Goal: Transaction & Acquisition: Purchase product/service

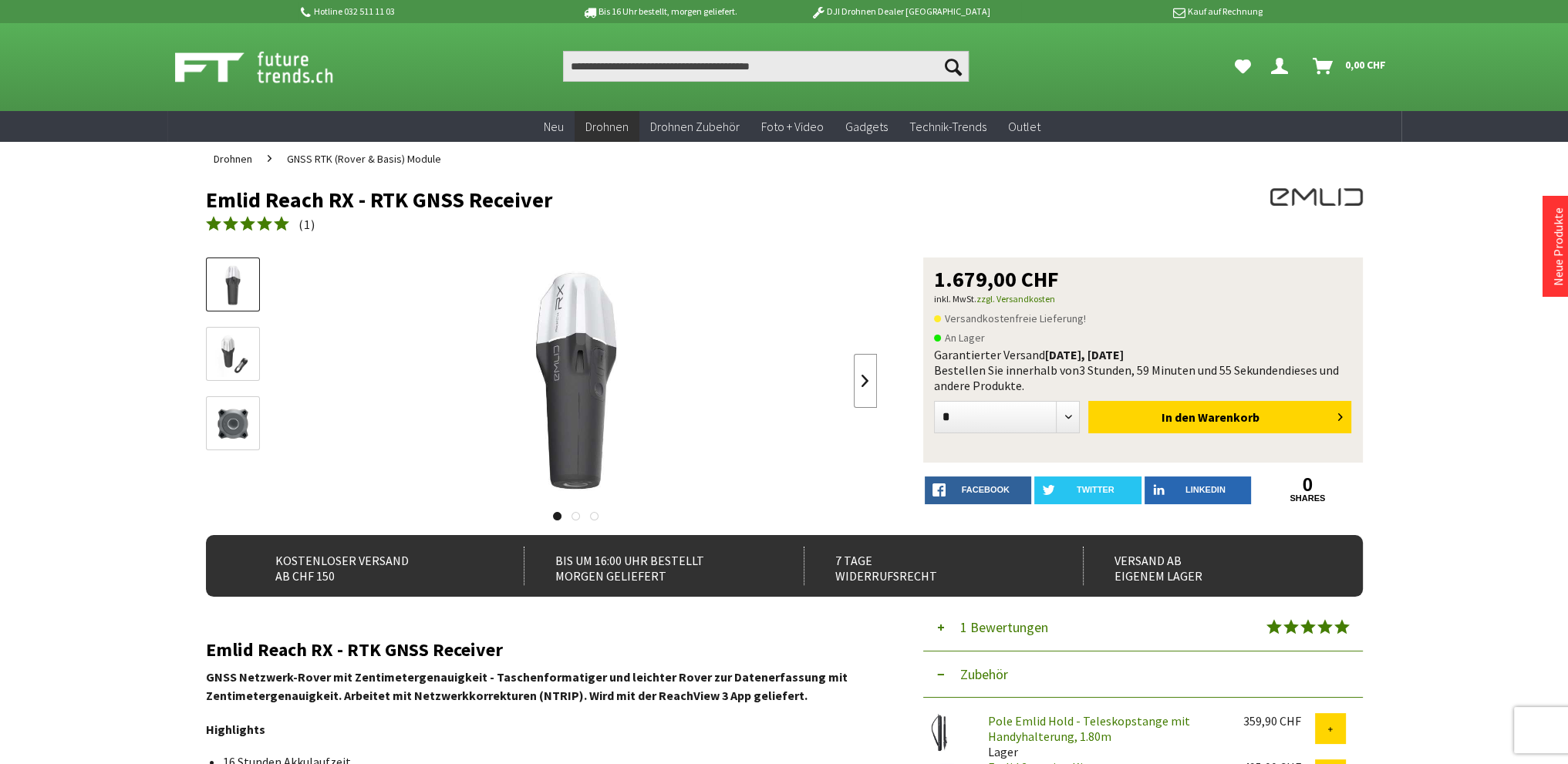
click at [873, 379] on link at bounding box center [865, 381] width 23 height 54
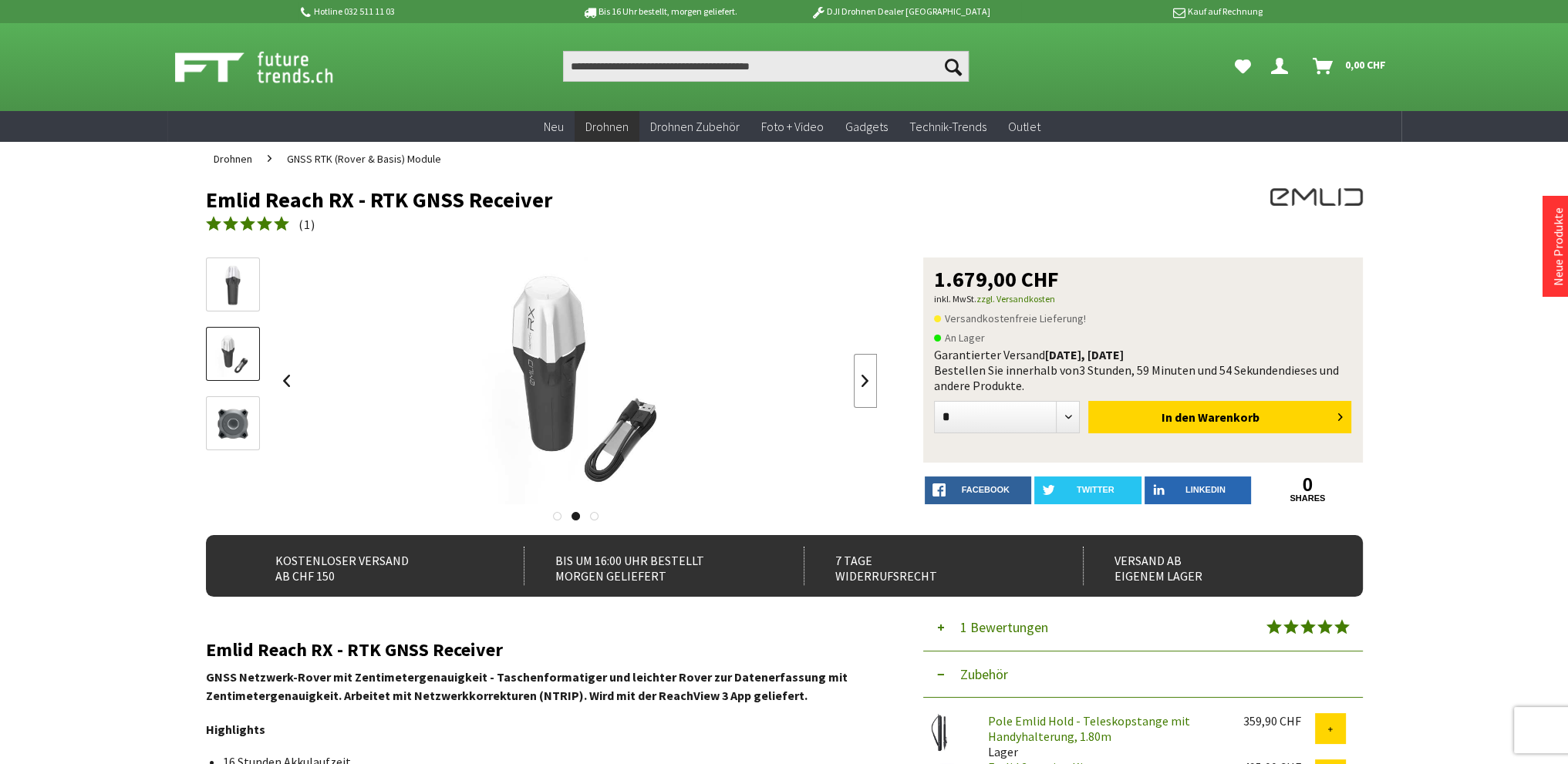
click at [873, 379] on link at bounding box center [865, 381] width 23 height 54
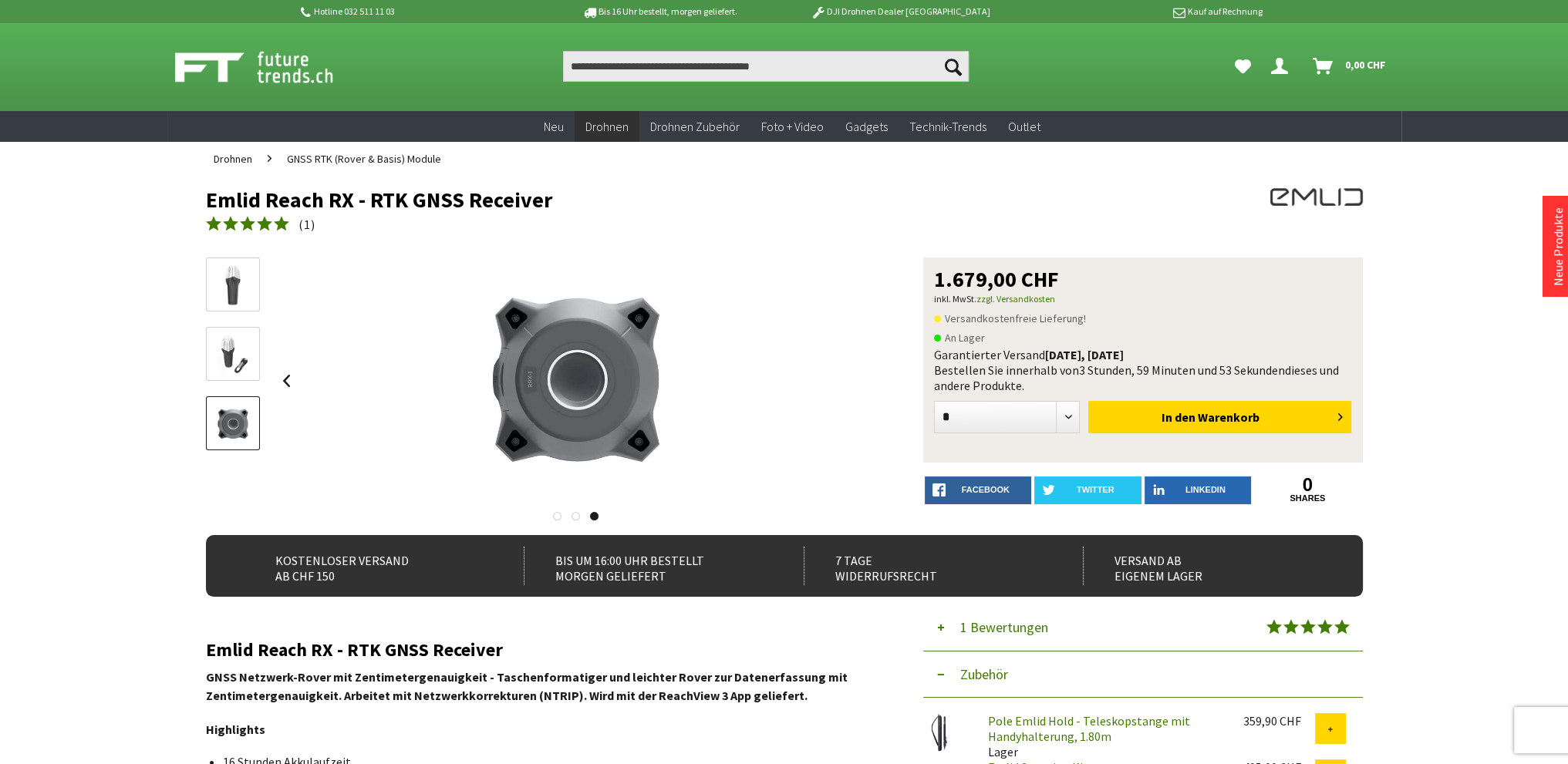
click at [873, 379] on div at bounding box center [577, 381] width 603 height 247
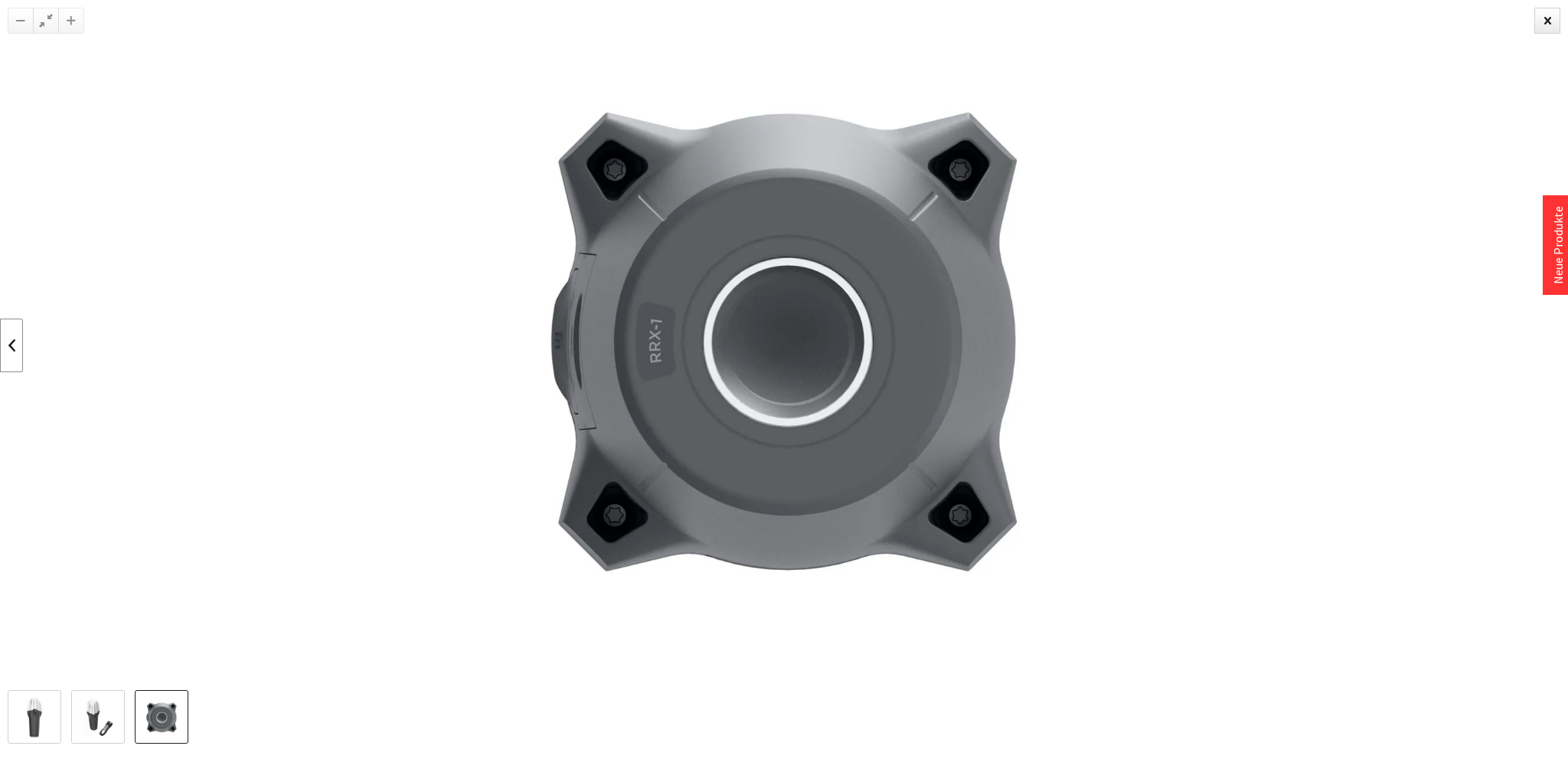
click at [20, 345] on link at bounding box center [11, 345] width 23 height 54
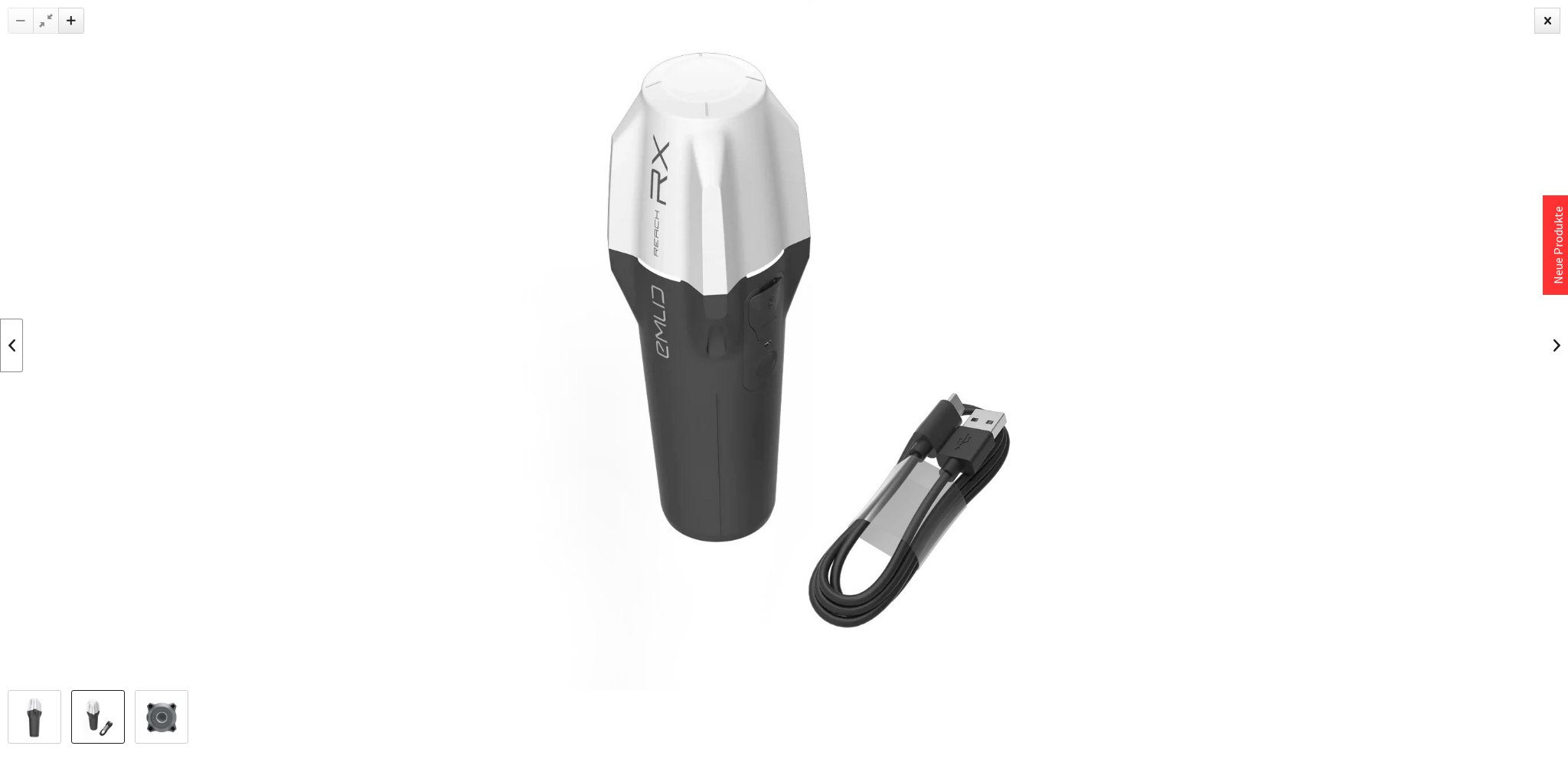
click at [13, 342] on link at bounding box center [11, 345] width 23 height 54
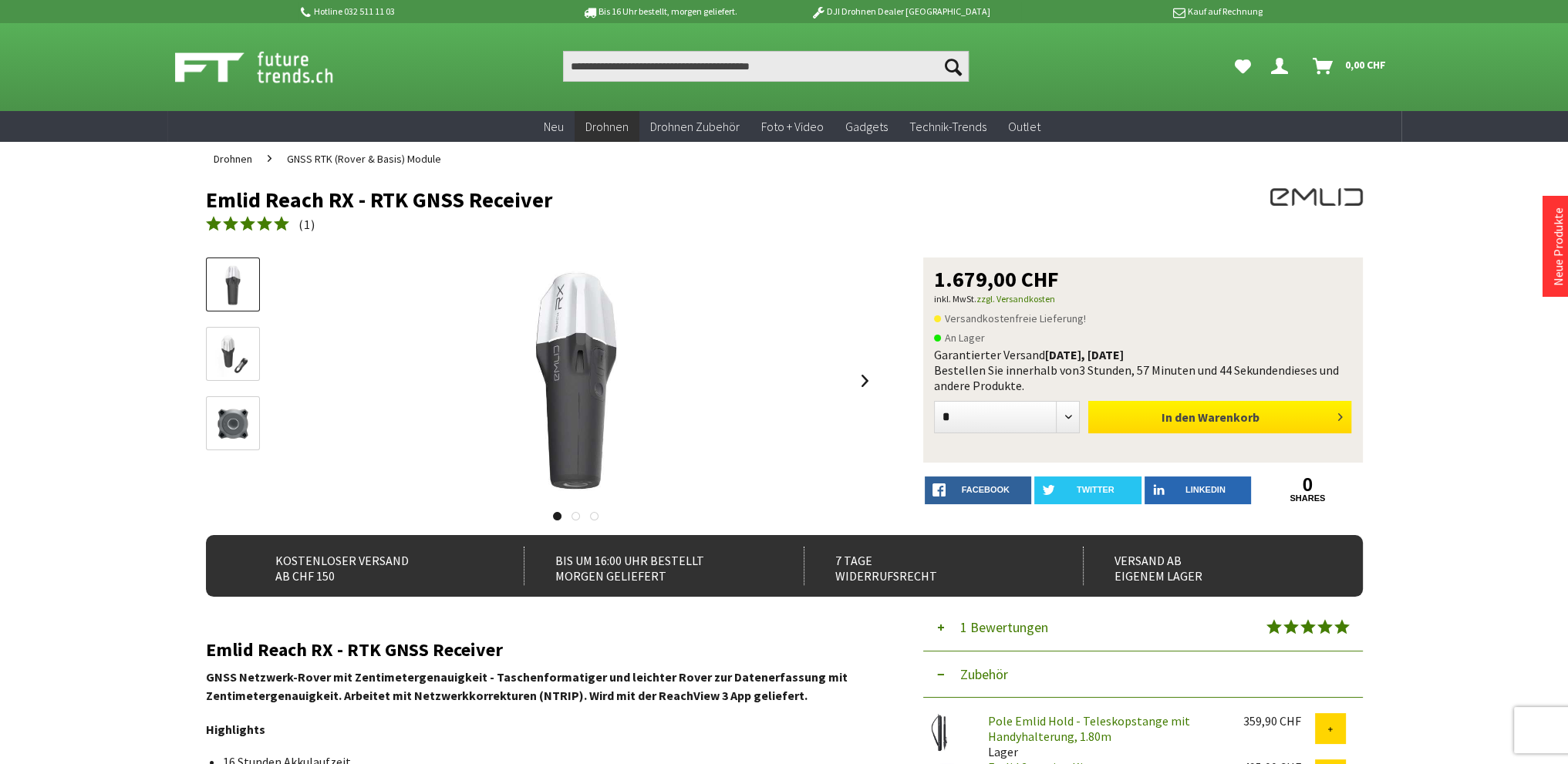
click at [1163, 420] on span "In den" at bounding box center [1178, 417] width 34 height 16
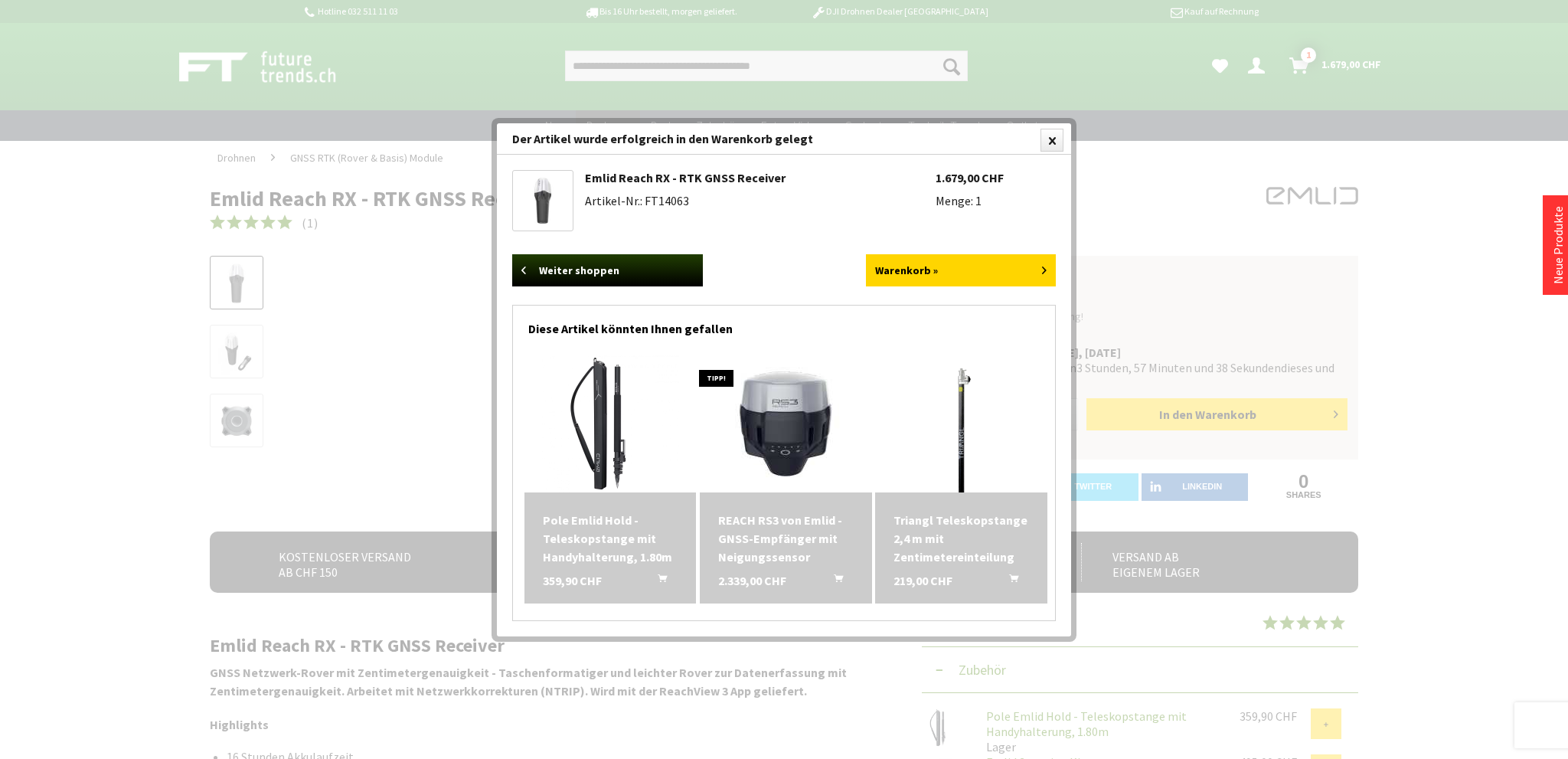
click at [963, 410] on img at bounding box center [962, 424] width 138 height 138
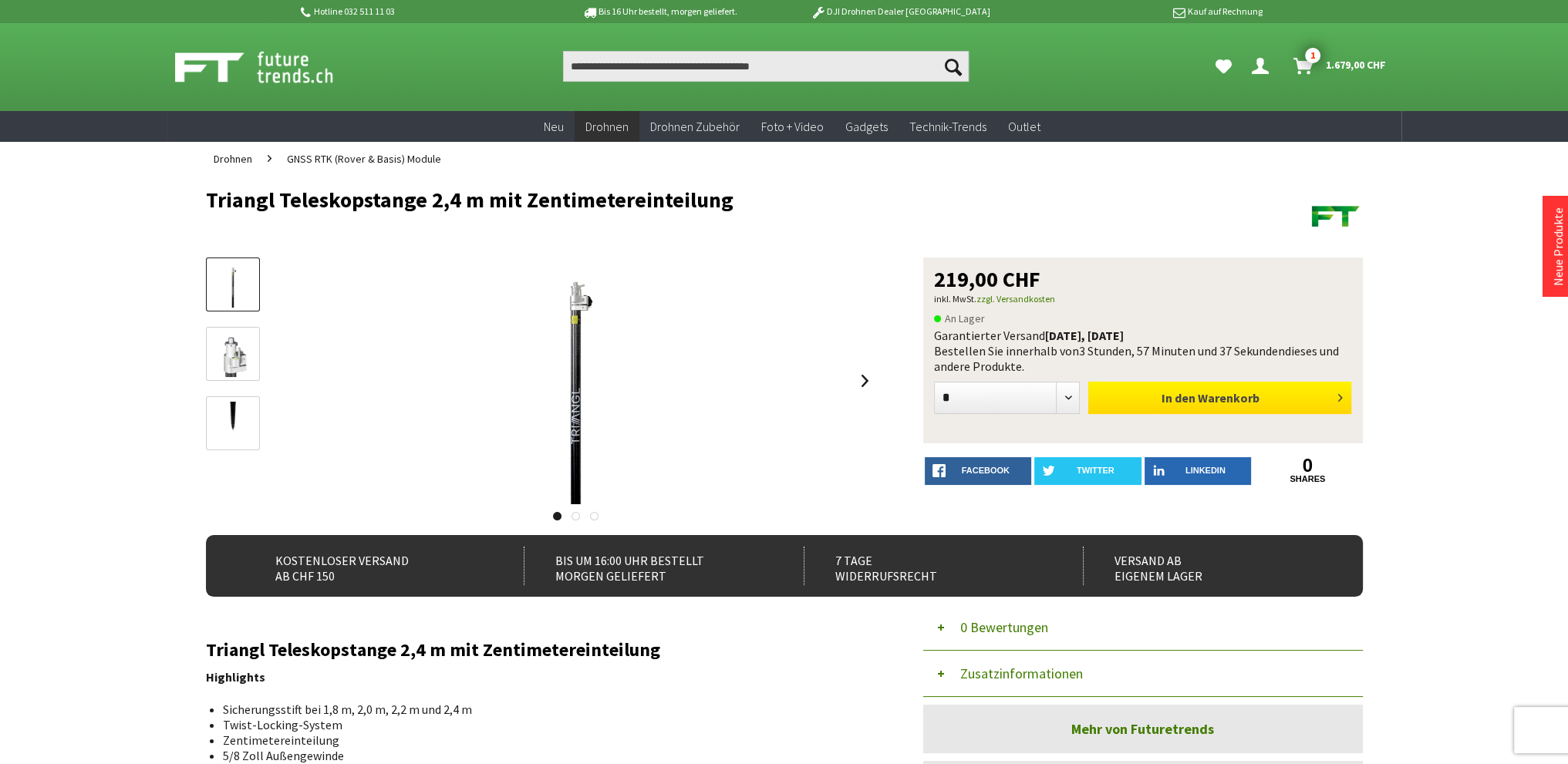
click at [1144, 392] on button "In den Warenkorb" at bounding box center [1219, 397] width 263 height 32
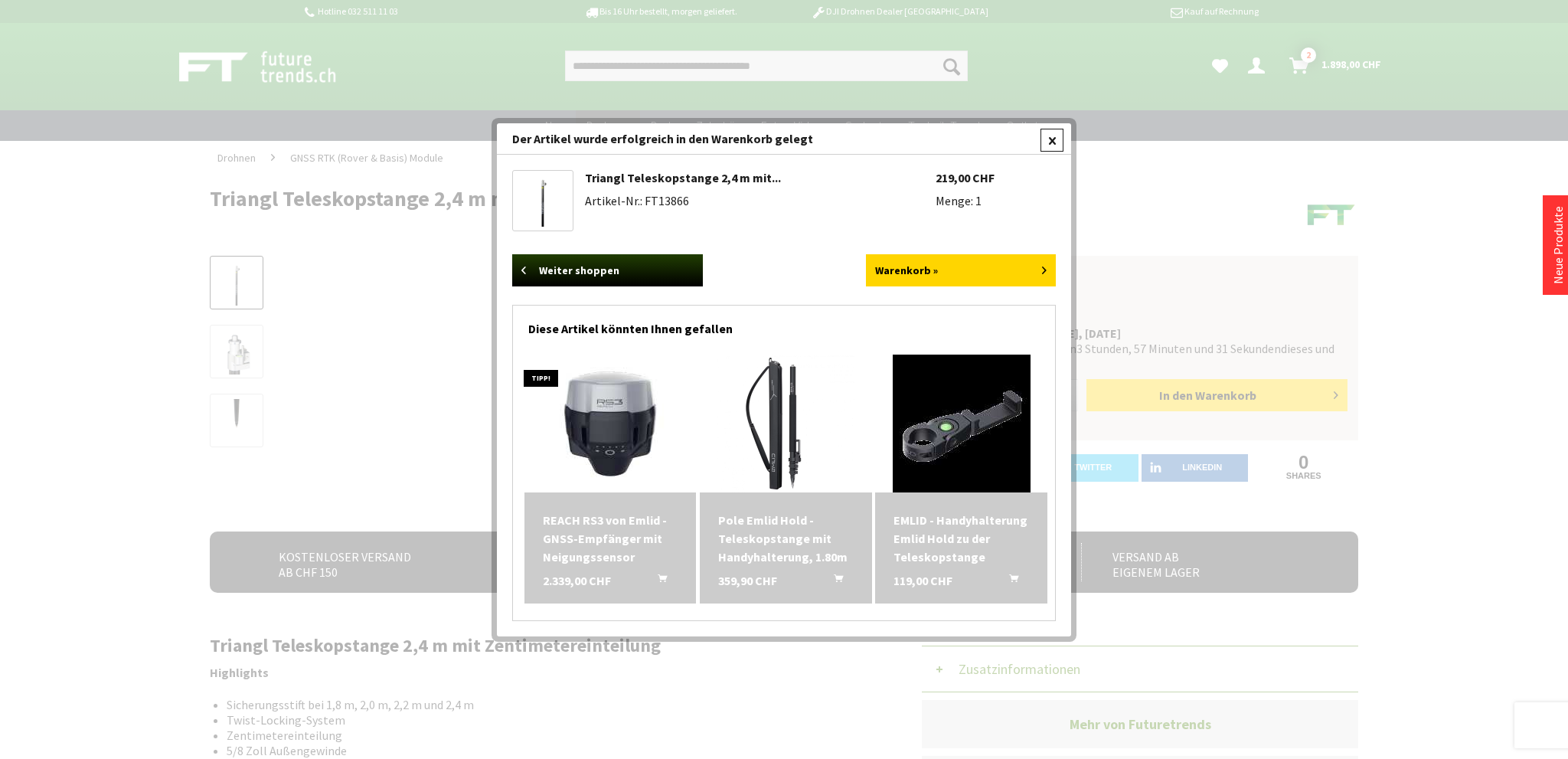
click at [1047, 137] on div at bounding box center [1052, 140] width 23 height 23
